Goal: Task Accomplishment & Management: Use online tool/utility

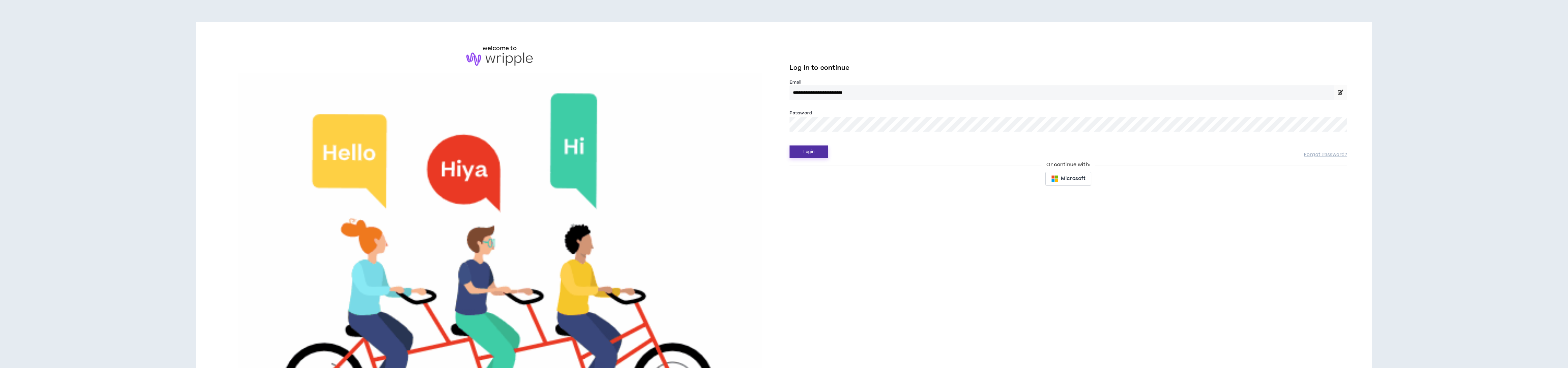
click at [801, 156] on button "Login" at bounding box center [809, 151] width 39 height 12
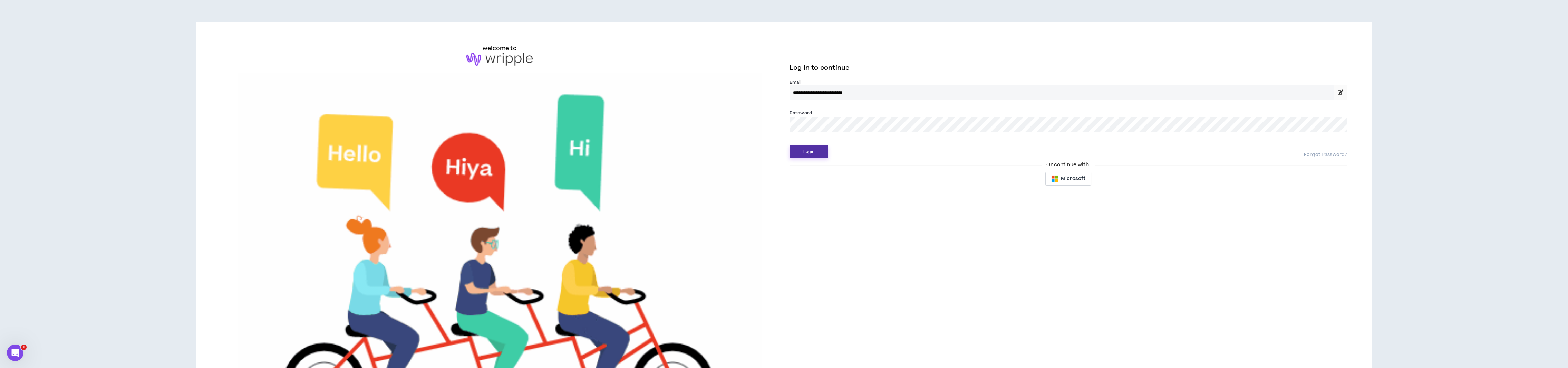
click at [817, 152] on button "Login" at bounding box center [809, 151] width 39 height 12
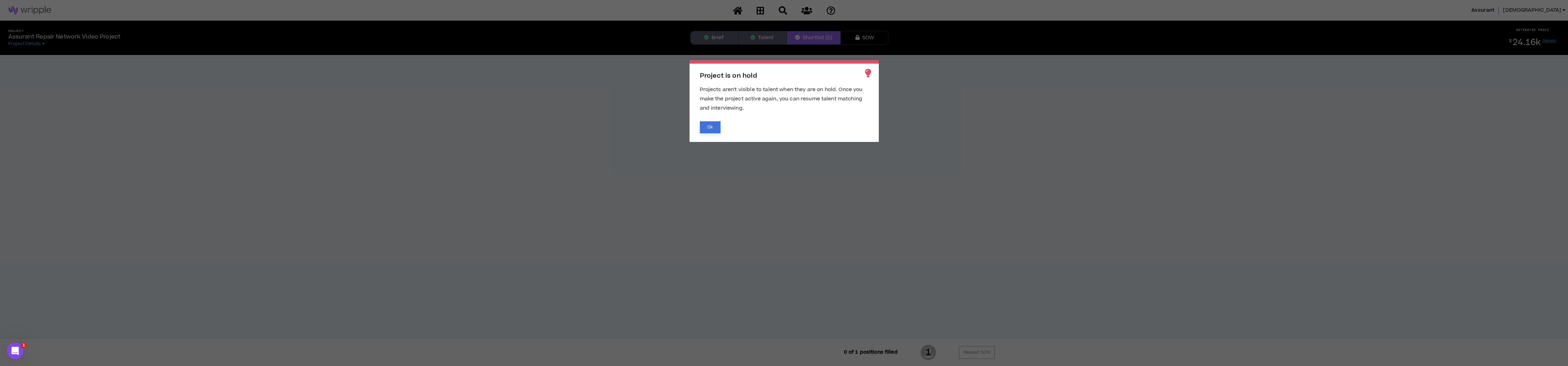
click at [716, 129] on button "Ok" at bounding box center [710, 127] width 20 height 12
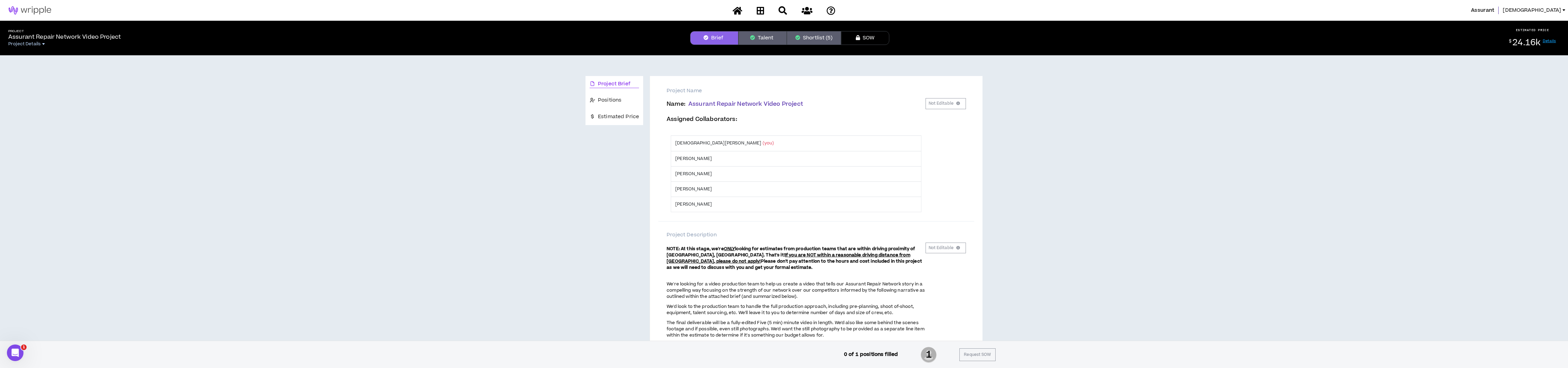
click at [32, 43] on span "Project Details" at bounding box center [24, 44] width 32 height 6
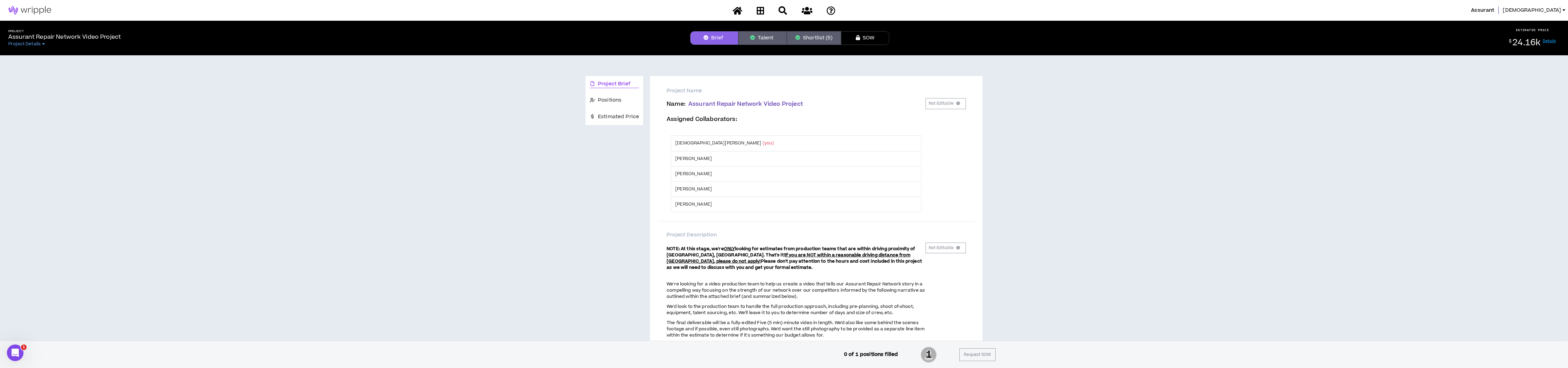
click at [50, 12] on img at bounding box center [29, 10] width 59 height 8
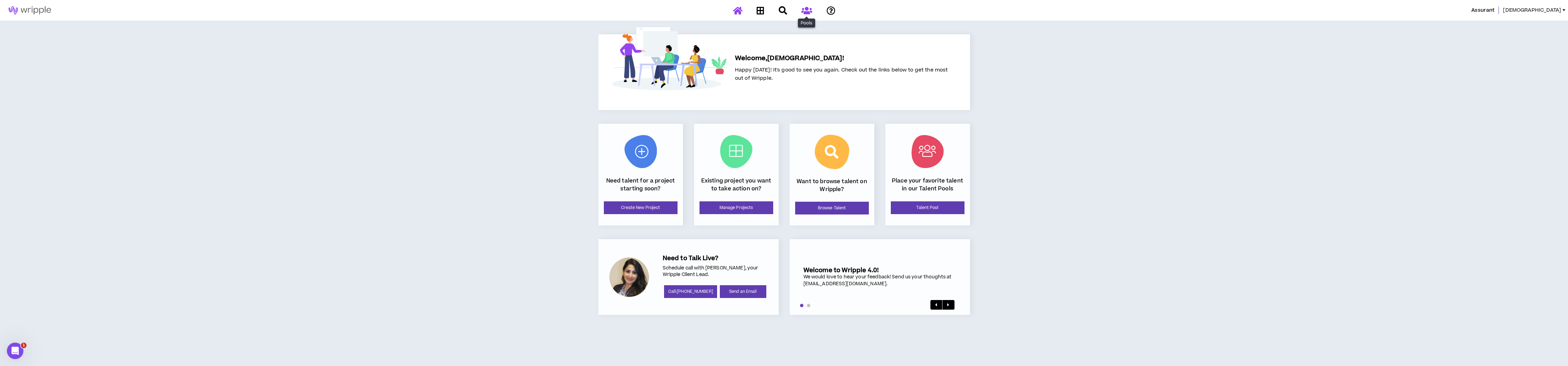
click at [804, 12] on icon at bounding box center [807, 10] width 11 height 9
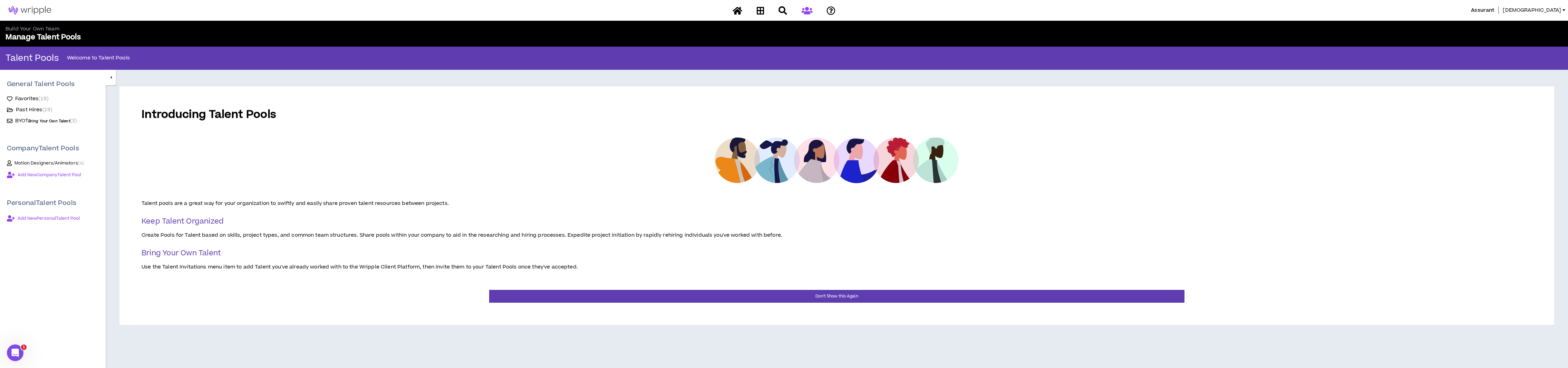
click at [23, 120] on span "BYOT Bring Your Own Talent" at bounding box center [43, 121] width 55 height 7
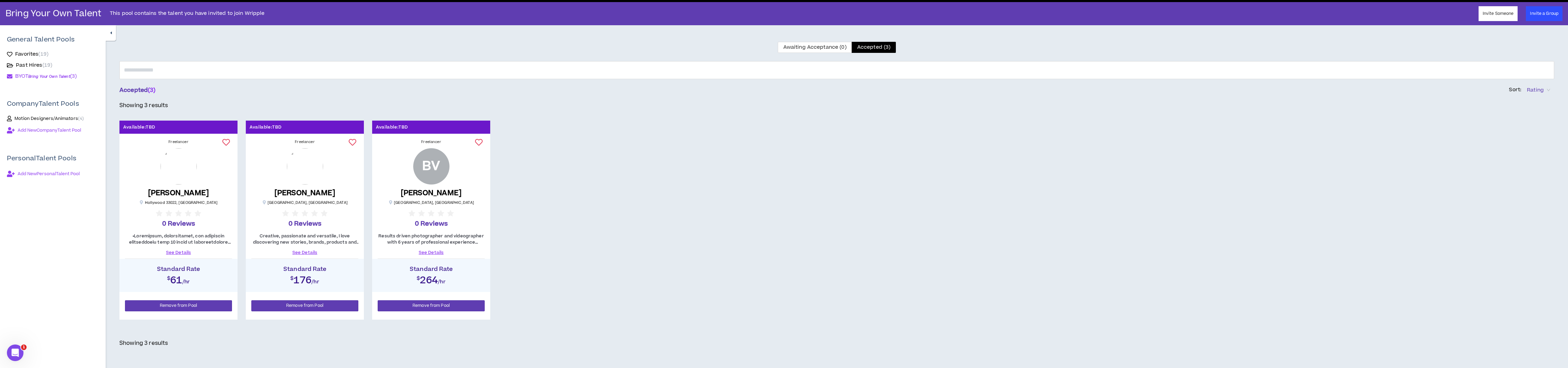
scroll to position [72, 0]
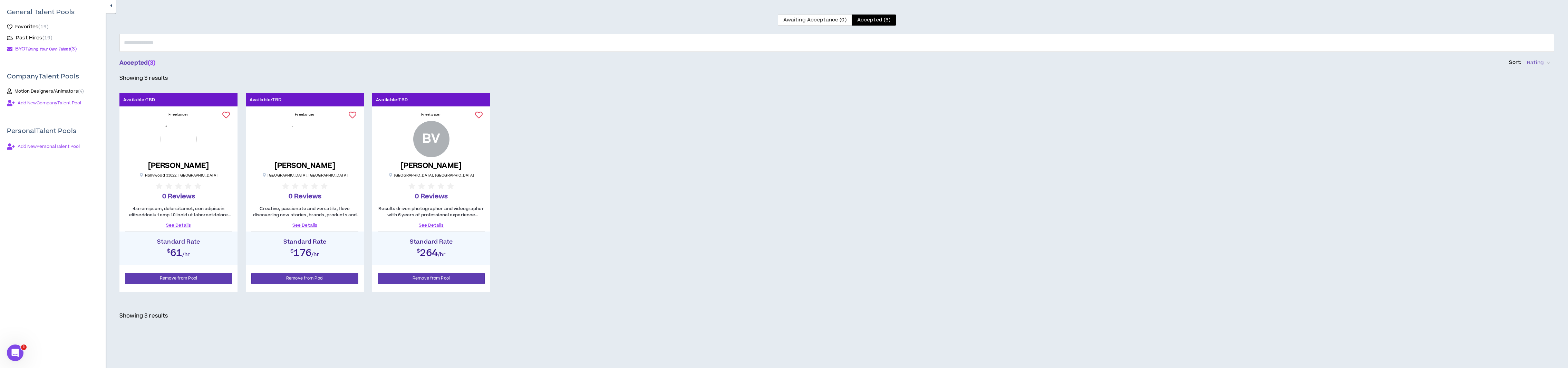
click at [469, 173] on div "BV [PERSON_NAME] [GEOGRAPHIC_DATA] , [GEOGRAPHIC_DATA] 0 Reviews" at bounding box center [431, 162] width 112 height 81
click at [479, 114] on icon at bounding box center [479, 115] width 7 height 7
click at [226, 116] on icon at bounding box center [226, 115] width 7 height 7
click at [436, 224] on link "See Details" at bounding box center [431, 226] width 107 height 6
